Goal: Task Accomplishment & Management: Manage account settings

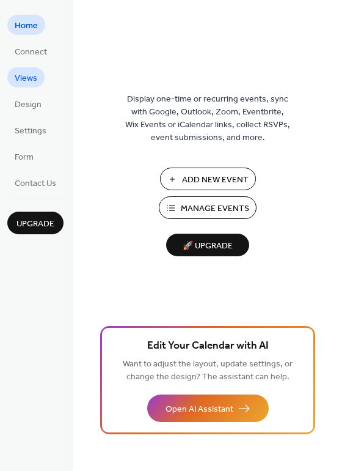
click at [25, 72] on span "Views" at bounding box center [26, 78] width 23 height 13
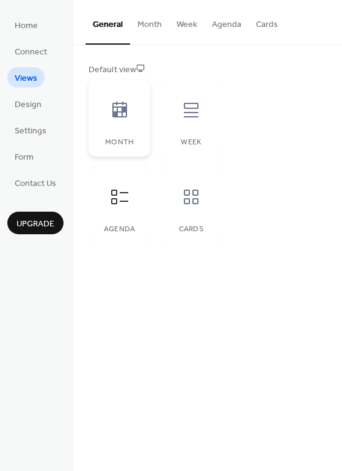
click at [121, 112] on icon at bounding box center [120, 110] width 20 height 20
click at [191, 122] on div at bounding box center [191, 110] width 37 height 37
click at [137, 174] on div "Agenda" at bounding box center [120, 204] width 62 height 77
click at [178, 194] on div at bounding box center [191, 197] width 37 height 37
click at [129, 199] on div at bounding box center [119, 197] width 37 height 37
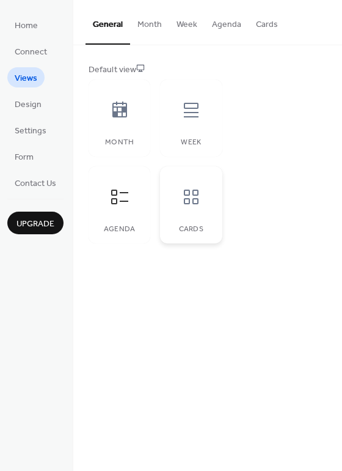
click at [193, 188] on icon at bounding box center [192, 197] width 20 height 20
click at [112, 201] on icon at bounding box center [120, 197] width 20 height 20
click at [226, 31] on button "Agenda" at bounding box center [227, 21] width 44 height 43
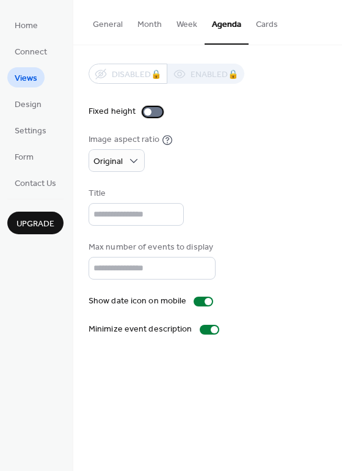
click at [151, 112] on div at bounding box center [153, 112] width 20 height 10
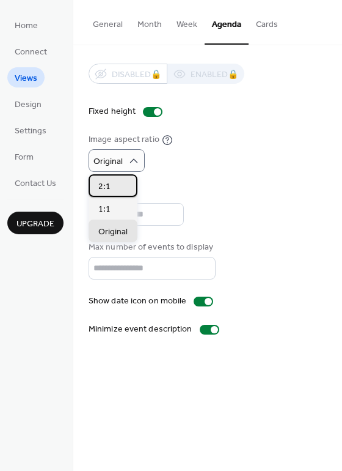
click at [125, 182] on div "2:1" at bounding box center [113, 185] width 49 height 23
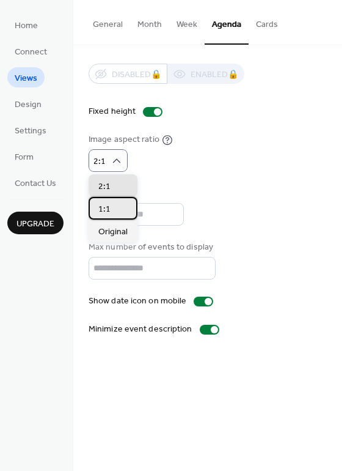
click at [119, 207] on div "1:1" at bounding box center [113, 208] width 49 height 23
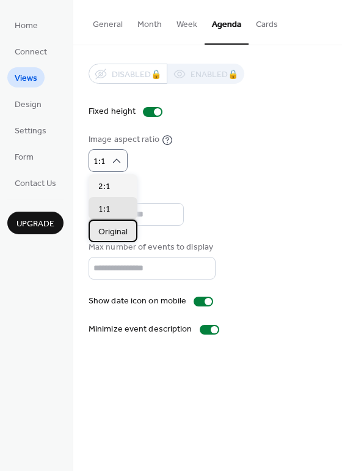
click at [119, 226] on span "Original" at bounding box center [112, 232] width 29 height 13
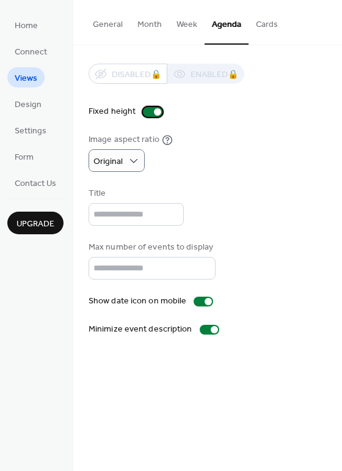
click at [154, 110] on div at bounding box center [157, 111] width 7 height 7
click at [211, 328] on div at bounding box center [214, 329] width 7 height 7
click at [208, 328] on div at bounding box center [210, 330] width 20 height 10
click at [206, 303] on div at bounding box center [208, 301] width 7 height 7
click at [206, 303] on div at bounding box center [204, 302] width 20 height 10
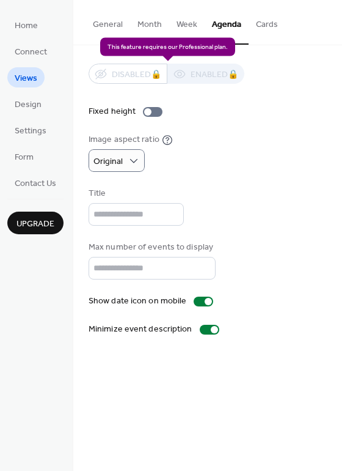
click at [198, 78] on div "Disabled 🔒 Enabled 🔒" at bounding box center [167, 74] width 156 height 20
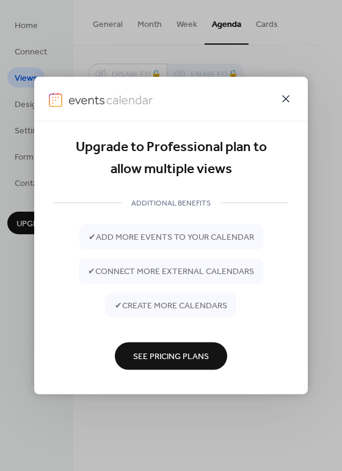
click at [286, 97] on icon at bounding box center [286, 99] width 15 height 15
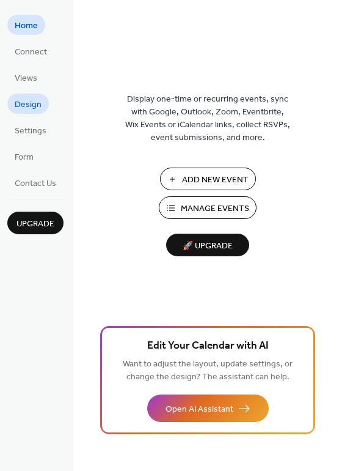
click at [21, 100] on span "Design" at bounding box center [28, 104] width 27 height 13
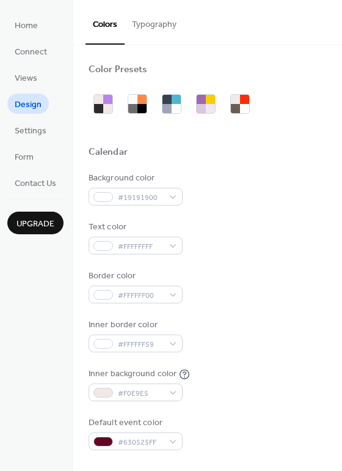
click at [143, 20] on button "Typography" at bounding box center [154, 21] width 59 height 43
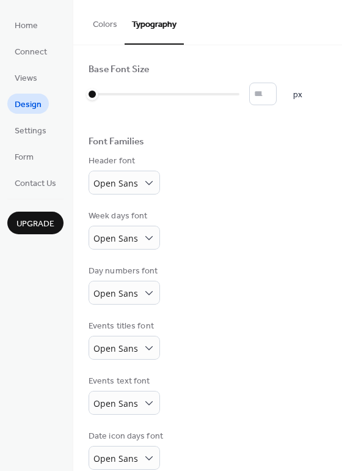
click at [103, 29] on button "Colors" at bounding box center [105, 21] width 39 height 43
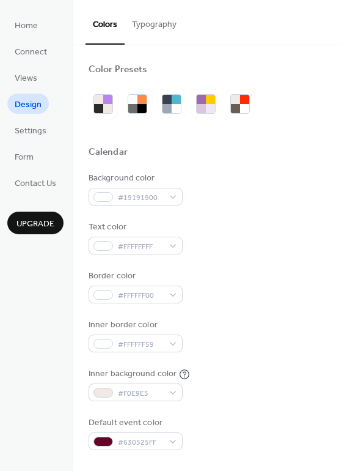
click at [103, 29] on button "Colors" at bounding box center [105, 22] width 39 height 45
click at [142, 105] on div at bounding box center [142, 108] width 9 height 9
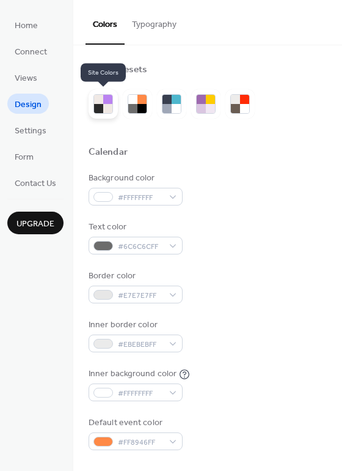
click at [106, 99] on div at bounding box center [107, 99] width 9 height 9
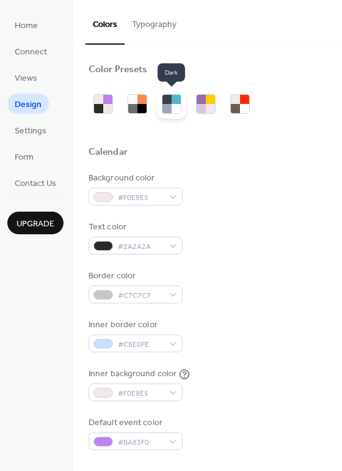
click at [157, 108] on div at bounding box center [171, 103] width 29 height 29
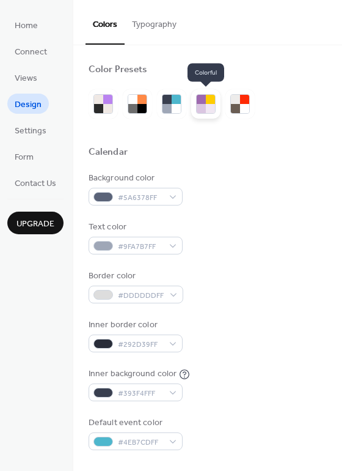
click at [208, 108] on div at bounding box center [210, 108] width 9 height 9
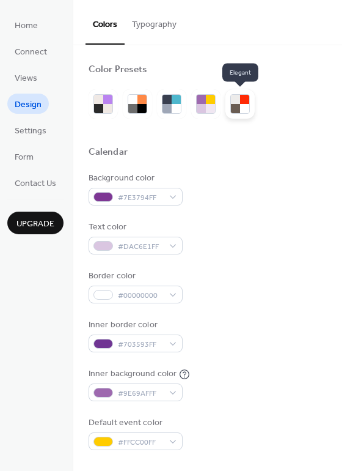
click at [237, 104] on div at bounding box center [235, 108] width 9 height 9
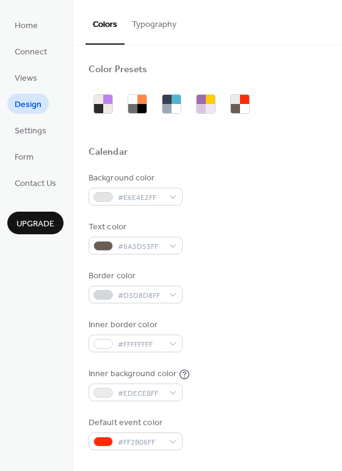
click at [159, 26] on button "Typography" at bounding box center [154, 21] width 59 height 43
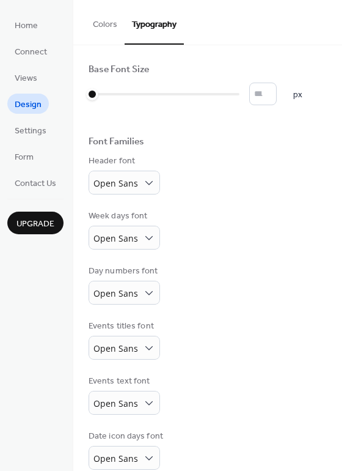
click at [108, 26] on button "Colors" at bounding box center [105, 21] width 39 height 43
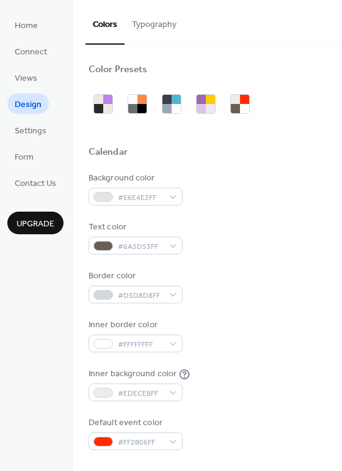
click at [164, 26] on button "Typography" at bounding box center [154, 21] width 59 height 43
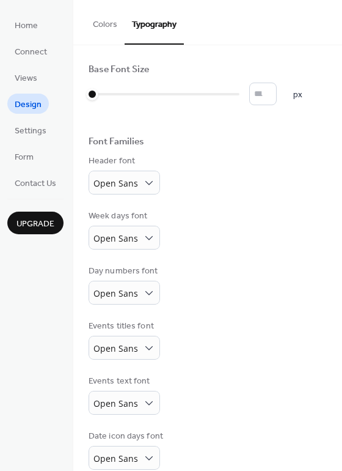
scroll to position [72, 0]
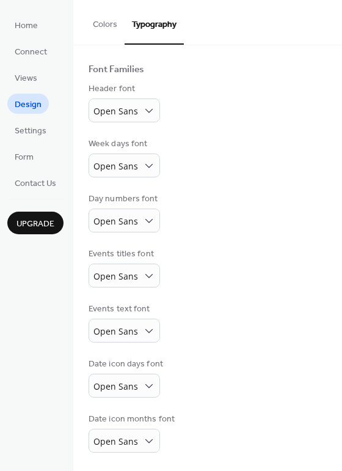
click at [162, 432] on div "Open Sans" at bounding box center [133, 441] width 89 height 24
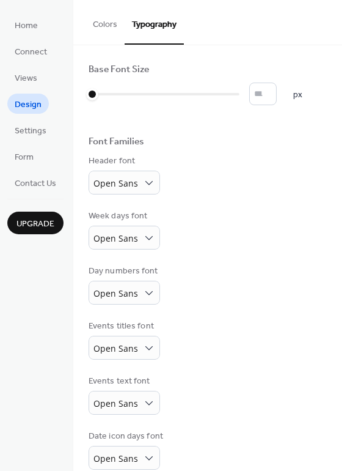
click at [103, 25] on button "Colors" at bounding box center [105, 21] width 39 height 43
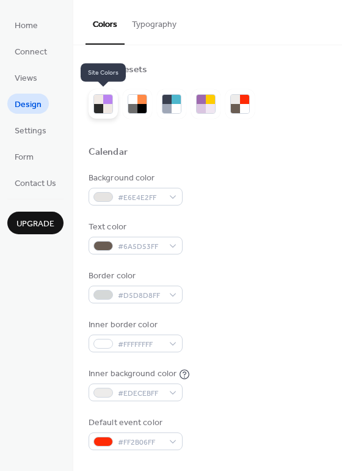
click at [106, 114] on div at bounding box center [103, 103] width 29 height 29
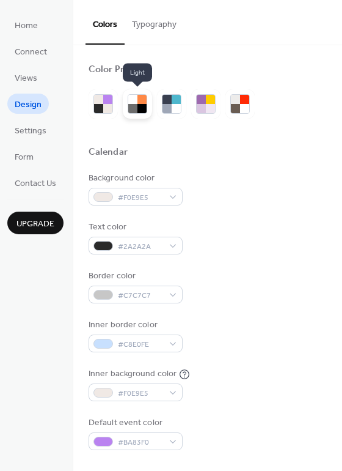
click at [131, 104] on div at bounding box center [132, 108] width 9 height 9
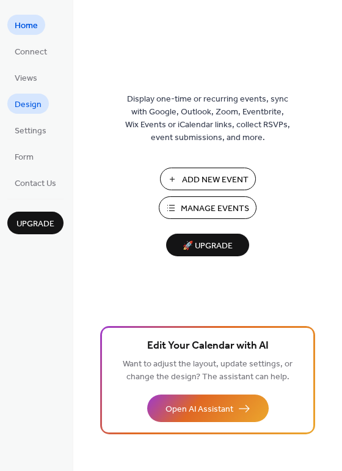
click at [42, 104] on link "Design" at bounding box center [28, 104] width 42 height 20
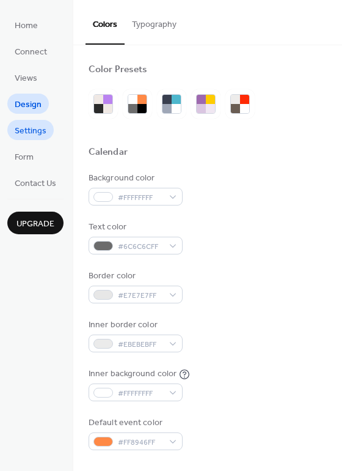
click at [41, 120] on link "Settings" at bounding box center [30, 130] width 46 height 20
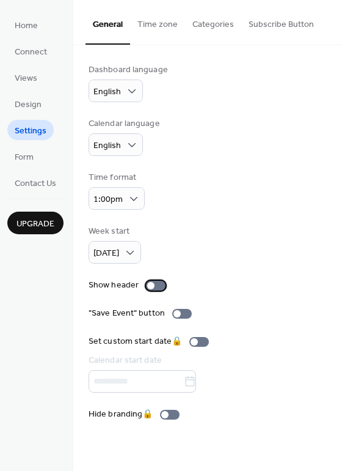
click at [156, 289] on div at bounding box center [156, 286] width 20 height 10
click at [179, 316] on div at bounding box center [182, 314] width 20 height 10
click at [158, 28] on button "Time zone" at bounding box center [157, 21] width 55 height 43
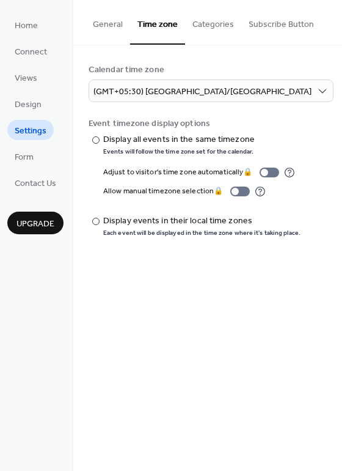
click at [212, 22] on button "Categories" at bounding box center [213, 21] width 56 height 43
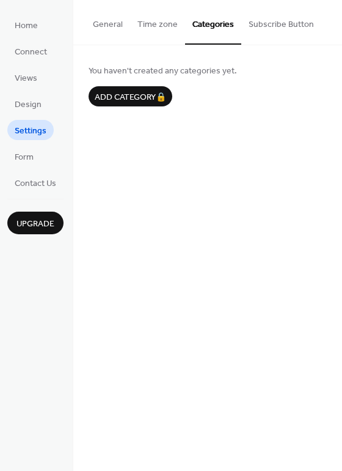
click at [272, 21] on button "Subscribe Button" at bounding box center [281, 21] width 80 height 43
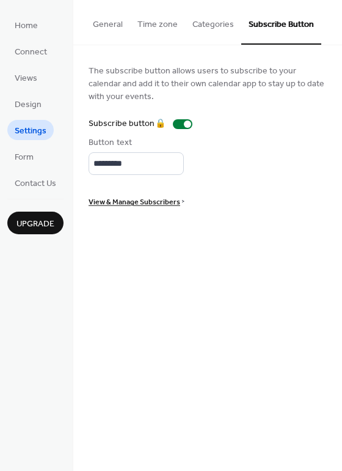
click at [103, 24] on button "General" at bounding box center [108, 21] width 45 height 43
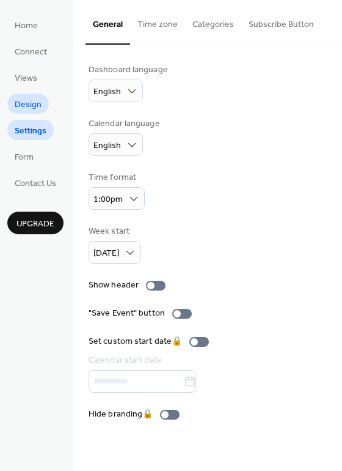
click at [31, 105] on span "Design" at bounding box center [28, 104] width 27 height 13
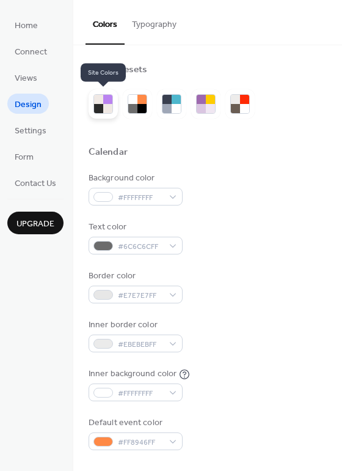
click at [108, 108] on div at bounding box center [107, 108] width 9 height 9
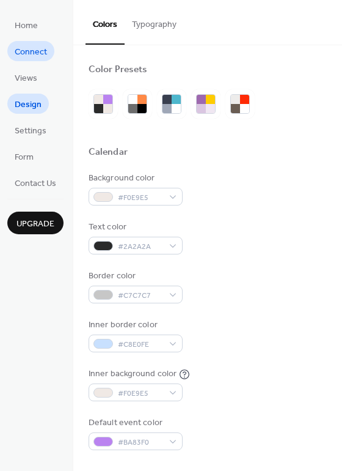
click at [34, 50] on span "Connect" at bounding box center [31, 52] width 32 height 13
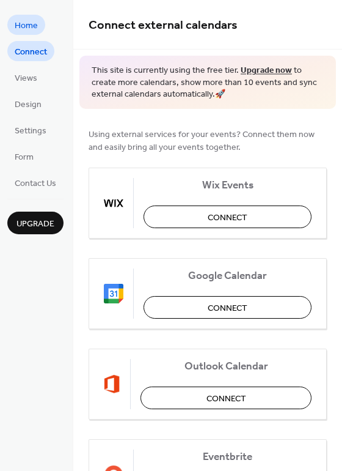
click at [32, 24] on span "Home" at bounding box center [26, 26] width 23 height 13
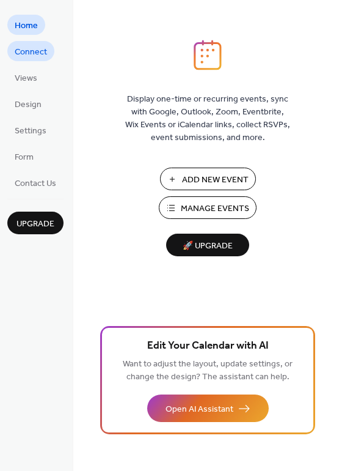
click at [30, 50] on span "Connect" at bounding box center [31, 52] width 32 height 13
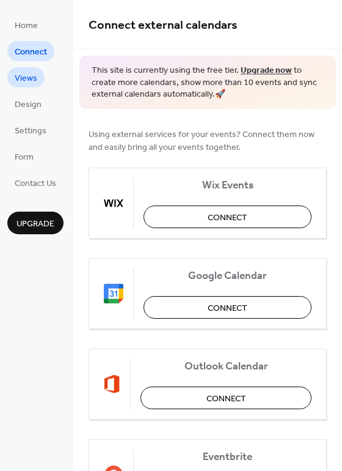
click at [28, 74] on span "Views" at bounding box center [26, 78] width 23 height 13
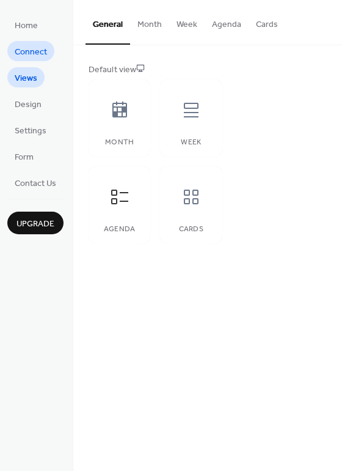
click at [31, 55] on span "Connect" at bounding box center [31, 52] width 32 height 13
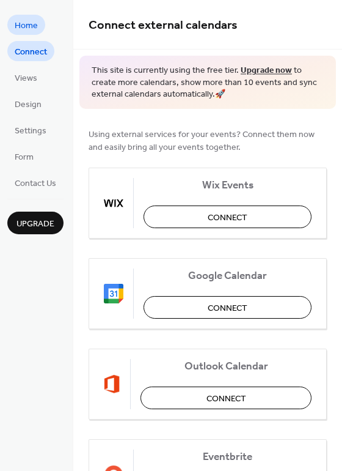
click at [31, 34] on link "Home" at bounding box center [26, 25] width 38 height 20
